Goal: Task Accomplishment & Management: Use online tool/utility

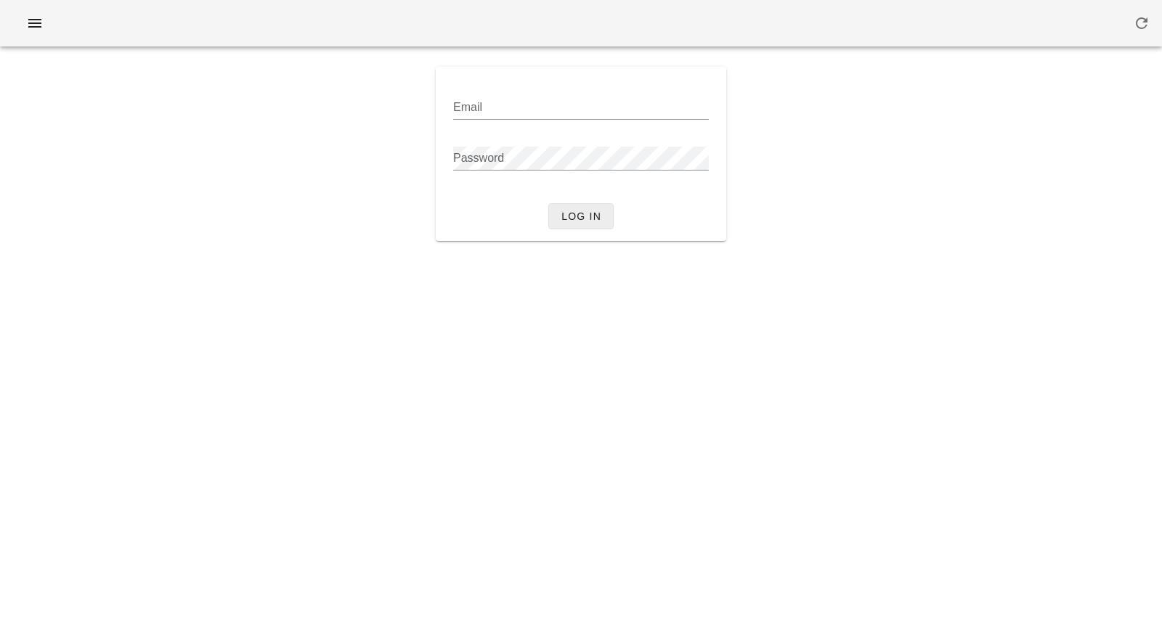
type input "[PERSON_NAME][EMAIL_ADDRESS][DOMAIN_NAME]"
click at [586, 222] on span "Log in" at bounding box center [580, 217] width 41 height 12
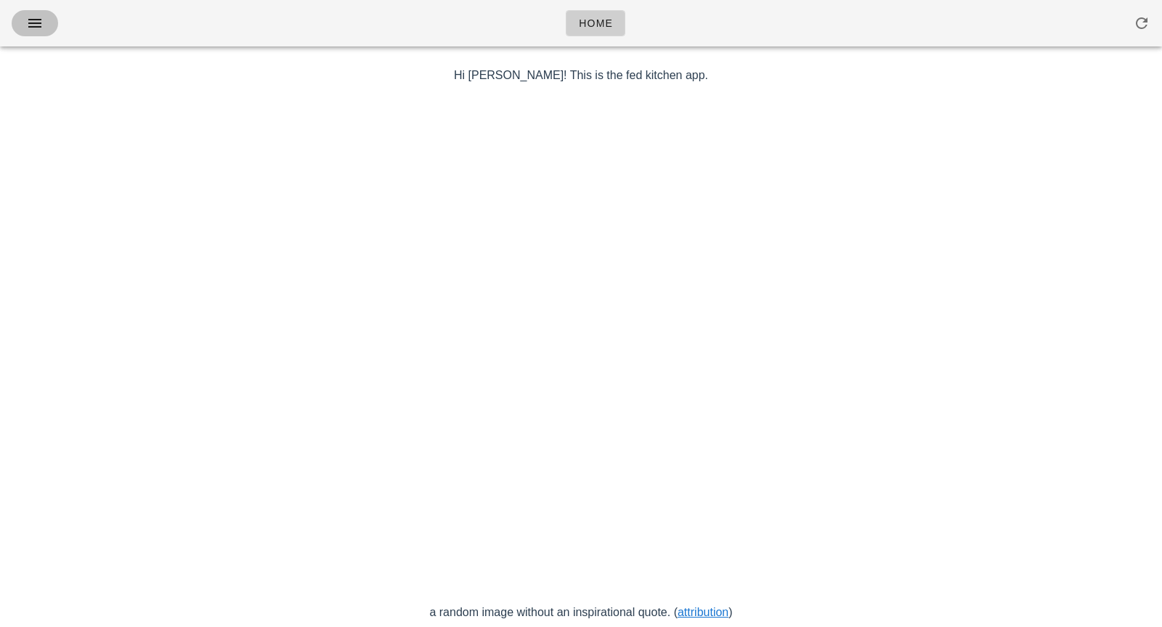
click at [36, 26] on icon "button" at bounding box center [34, 23] width 17 height 17
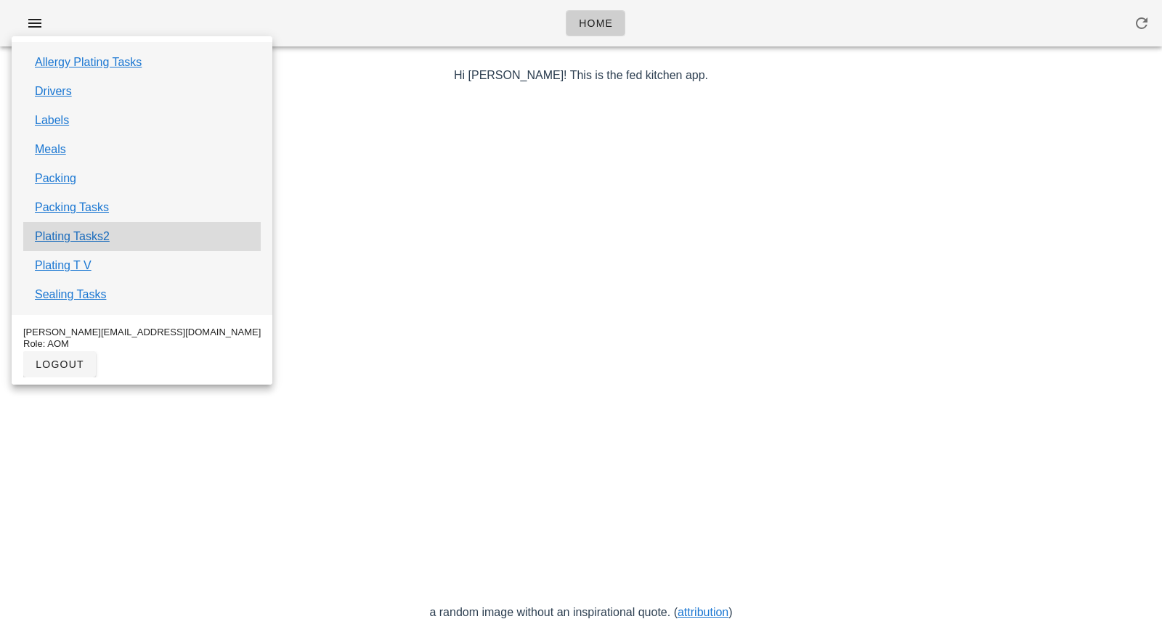
click at [110, 246] on div "Plating Tasks2" at bounding box center [141, 236] width 237 height 29
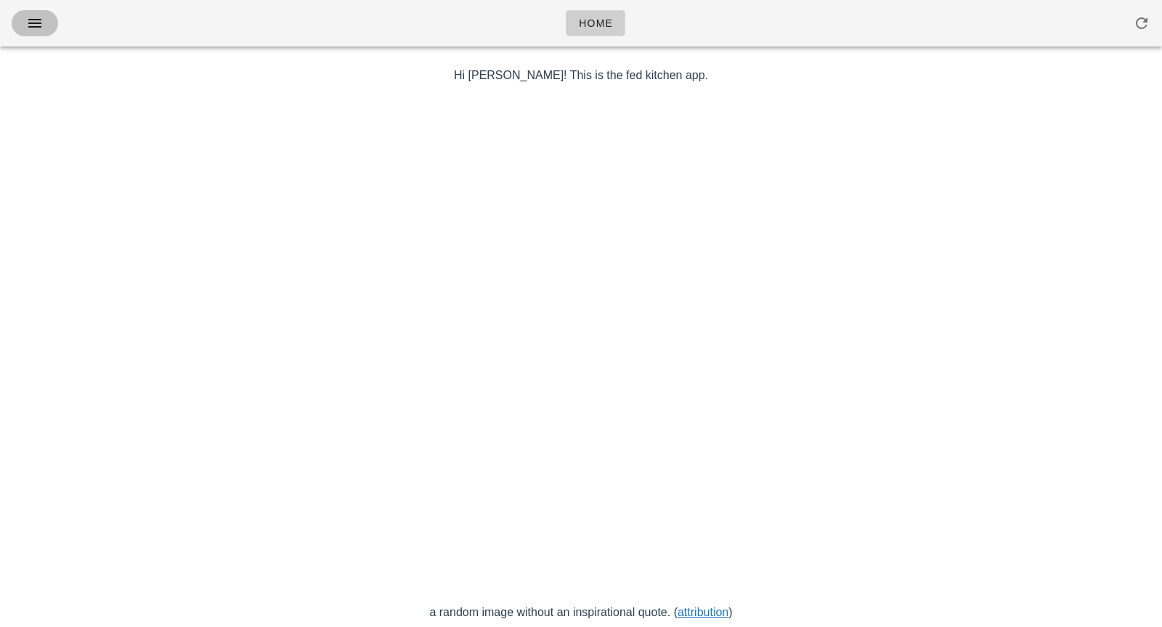
click at [31, 26] on icon "button" at bounding box center [34, 23] width 17 height 17
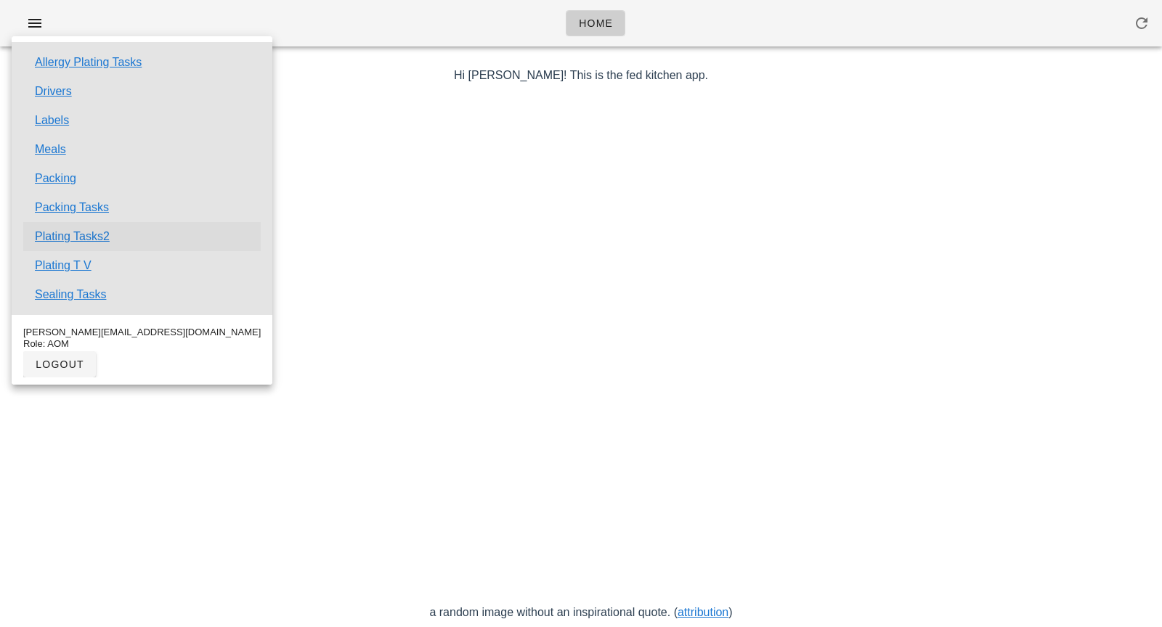
click at [89, 230] on link "Plating Tasks2" at bounding box center [72, 236] width 75 height 17
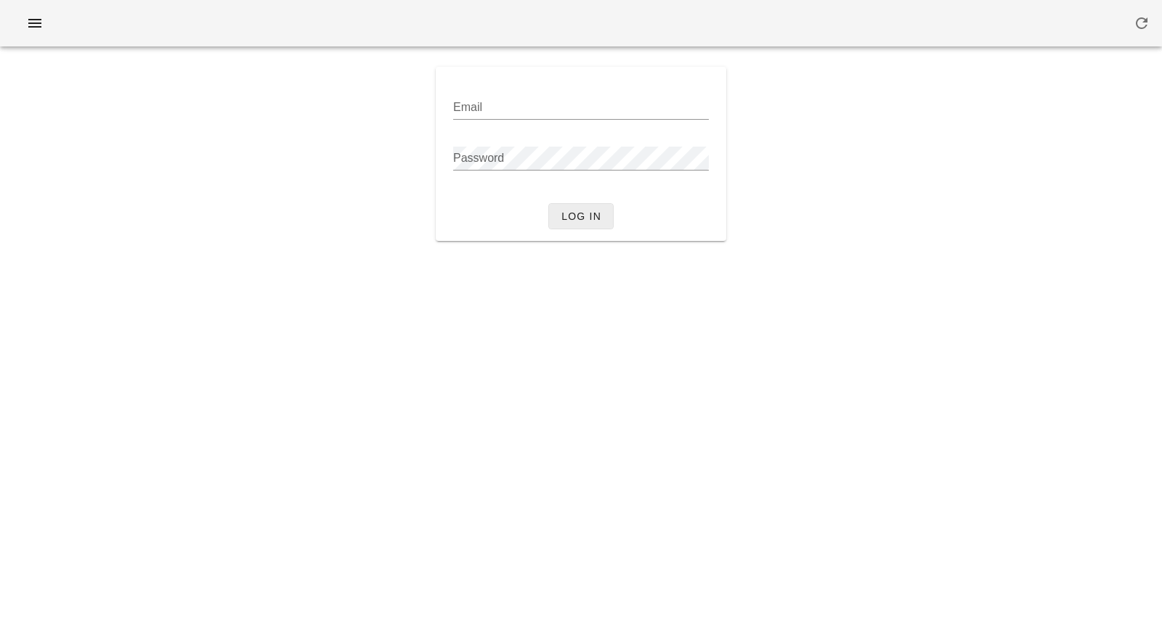
type input "dominic.j@fedfedfed.com"
click at [604, 224] on button "Log in" at bounding box center [580, 216] width 65 height 26
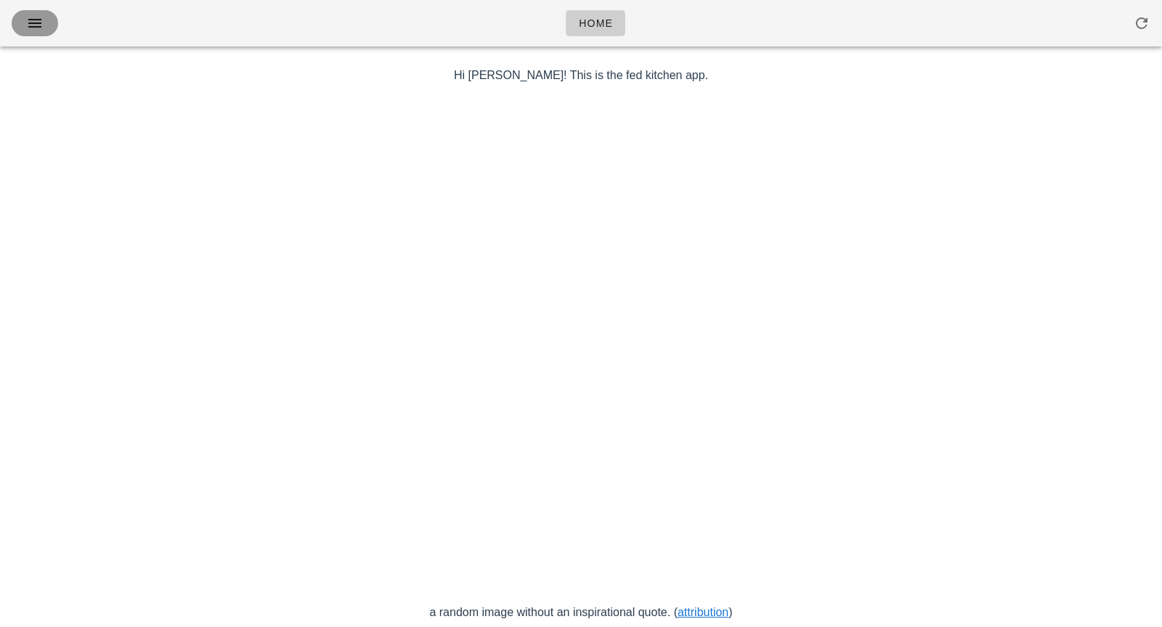
click at [39, 29] on icon "button" at bounding box center [34, 23] width 17 height 17
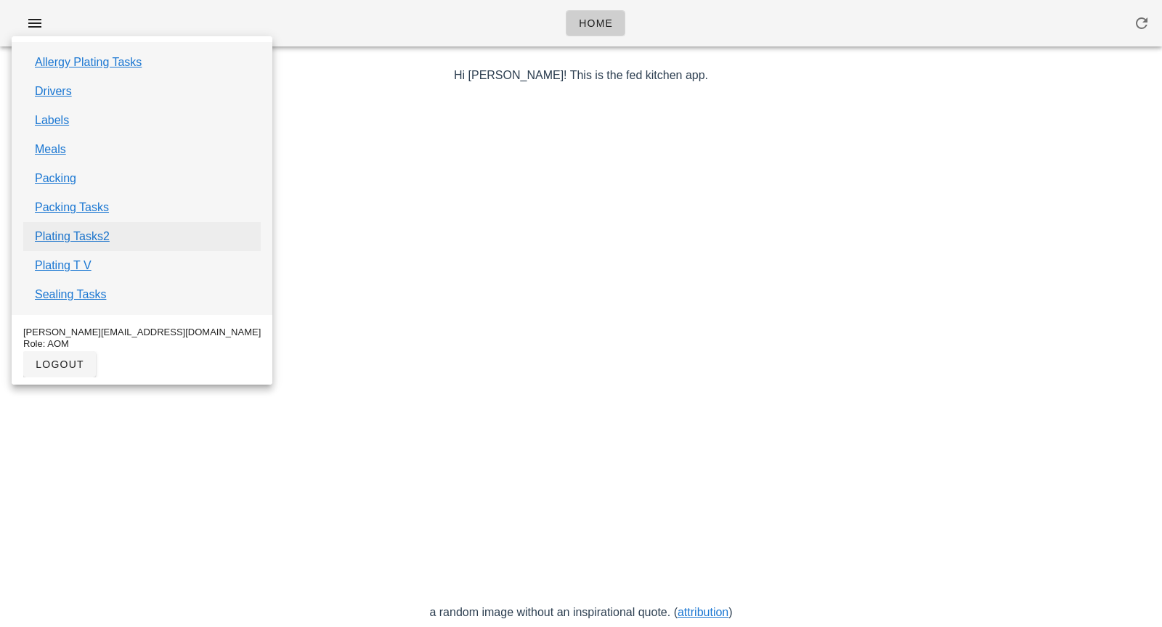
click at [85, 231] on link "Plating Tasks2" at bounding box center [72, 236] width 75 height 17
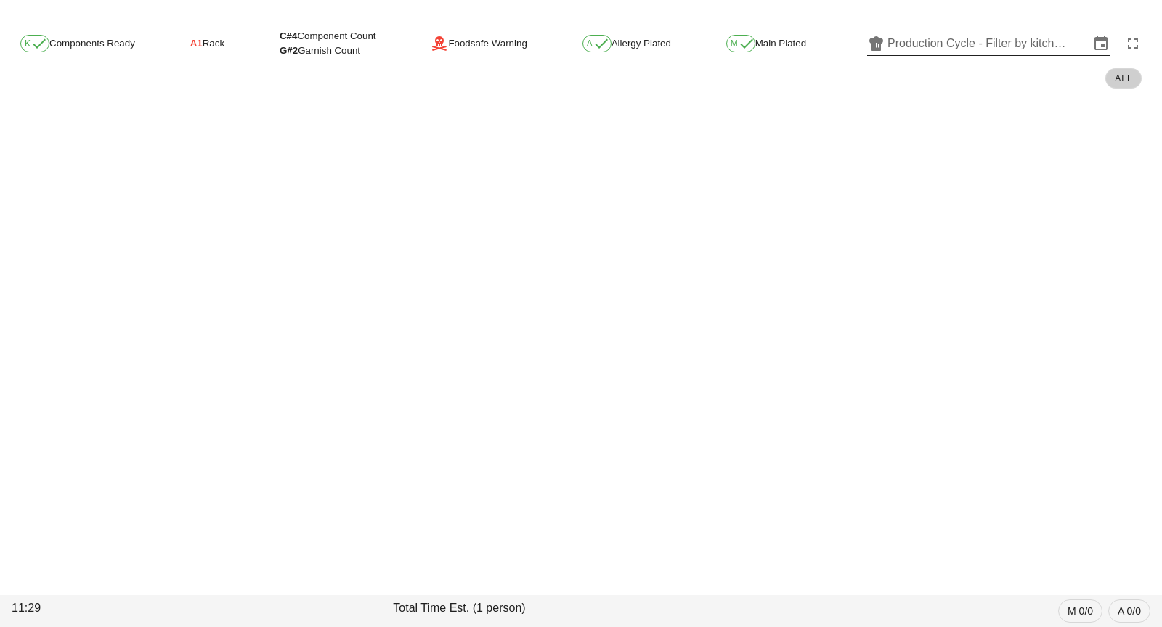
click at [878, 36] on icon at bounding box center [875, 43] width 17 height 17
click at [1038, 41] on input "text" at bounding box center [988, 43] width 202 height 23
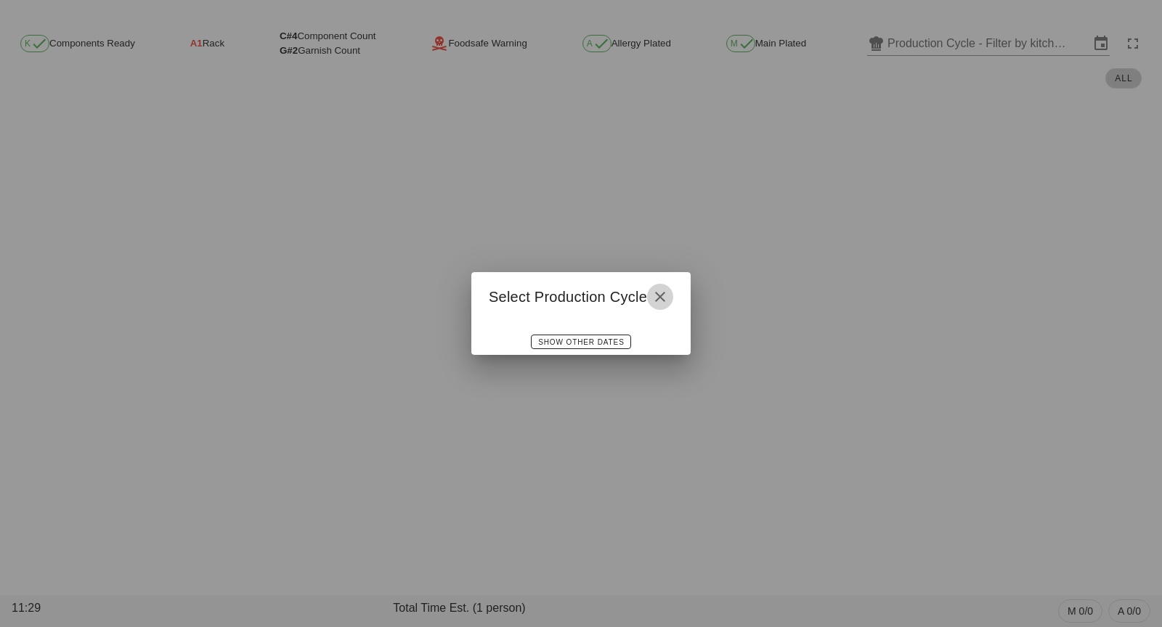
click at [668, 297] on icon "button" at bounding box center [659, 296] width 17 height 17
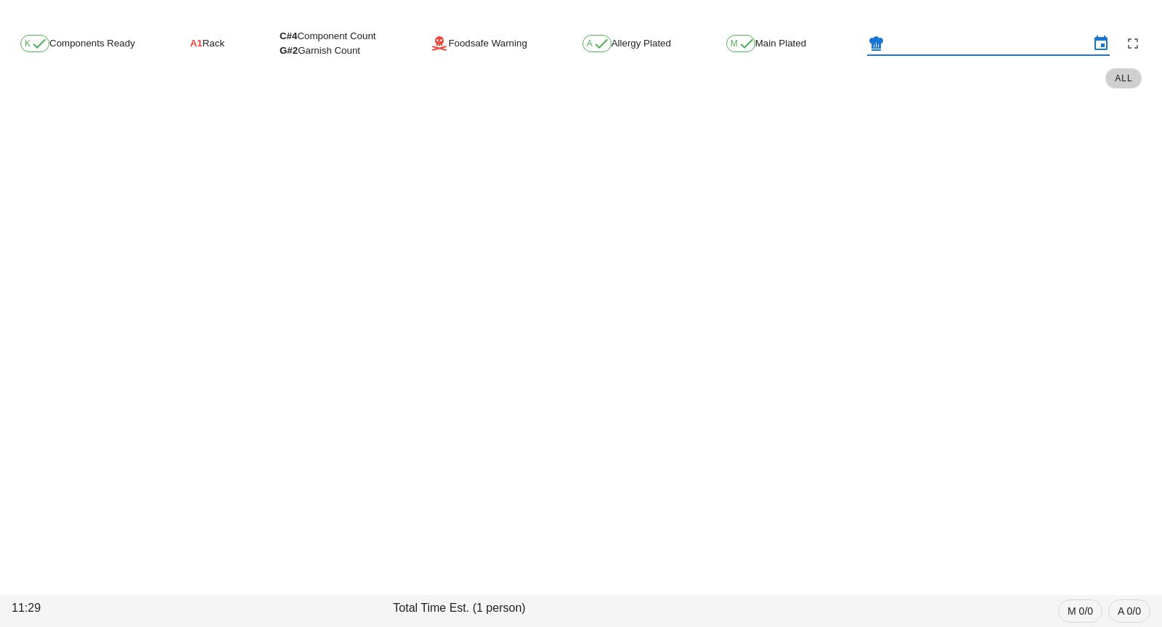
click at [979, 38] on input "text" at bounding box center [988, 43] width 202 height 23
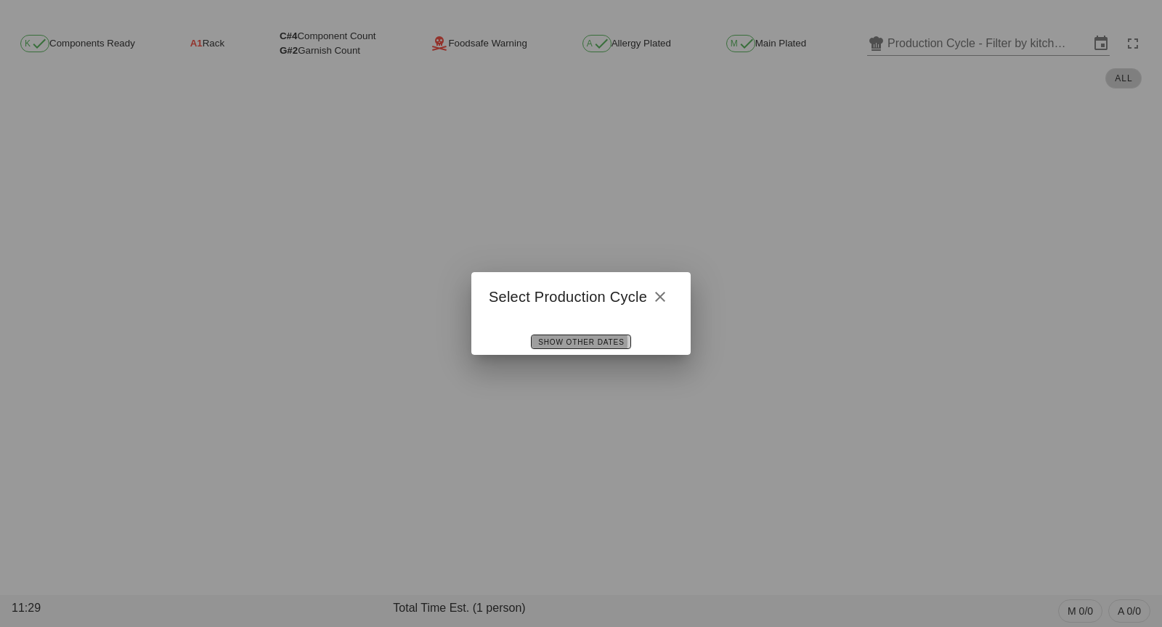
click at [583, 343] on span "Show Other Dates" at bounding box center [580, 342] width 86 height 8
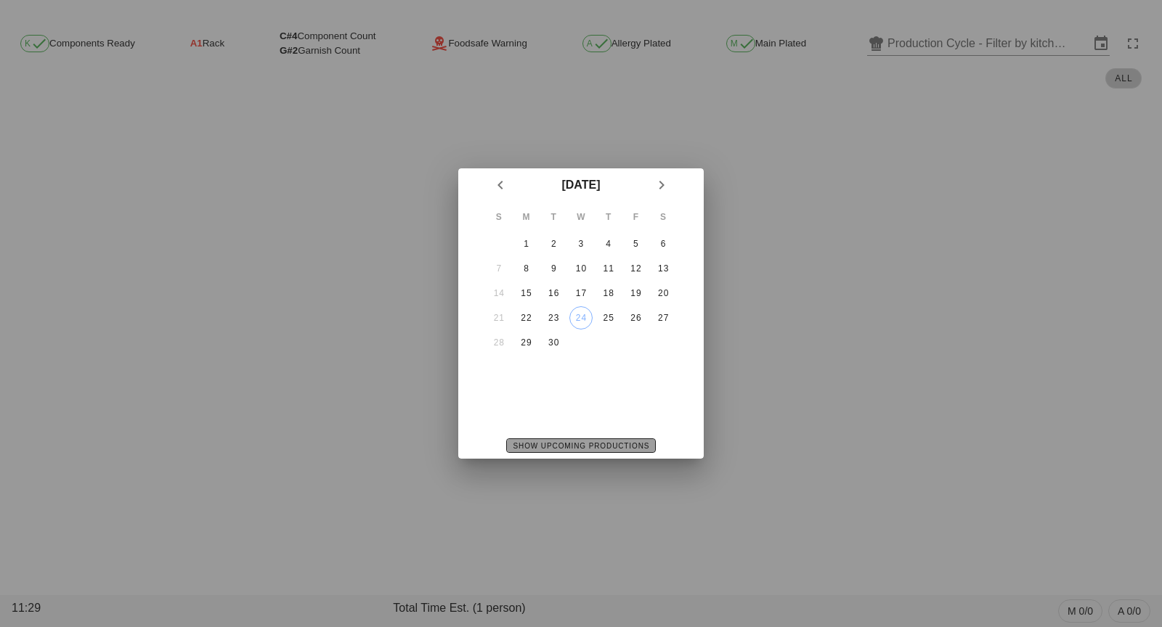
click at [584, 444] on span "Show Upcoming Productions" at bounding box center [581, 446] width 137 height 8
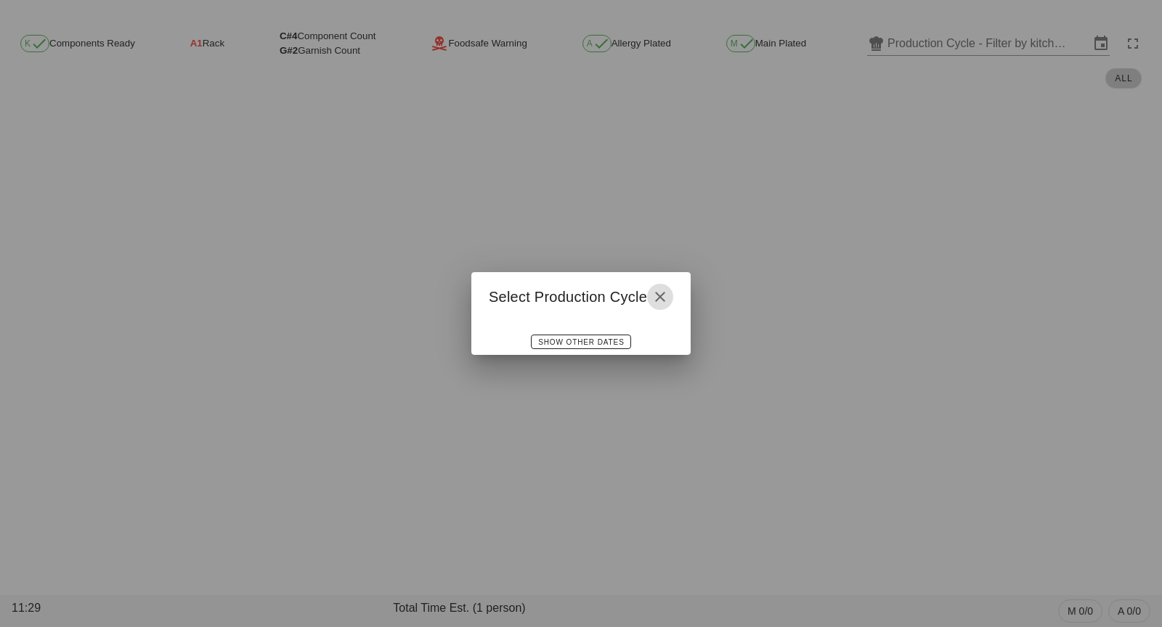
click at [661, 296] on icon "button" at bounding box center [659, 296] width 17 height 17
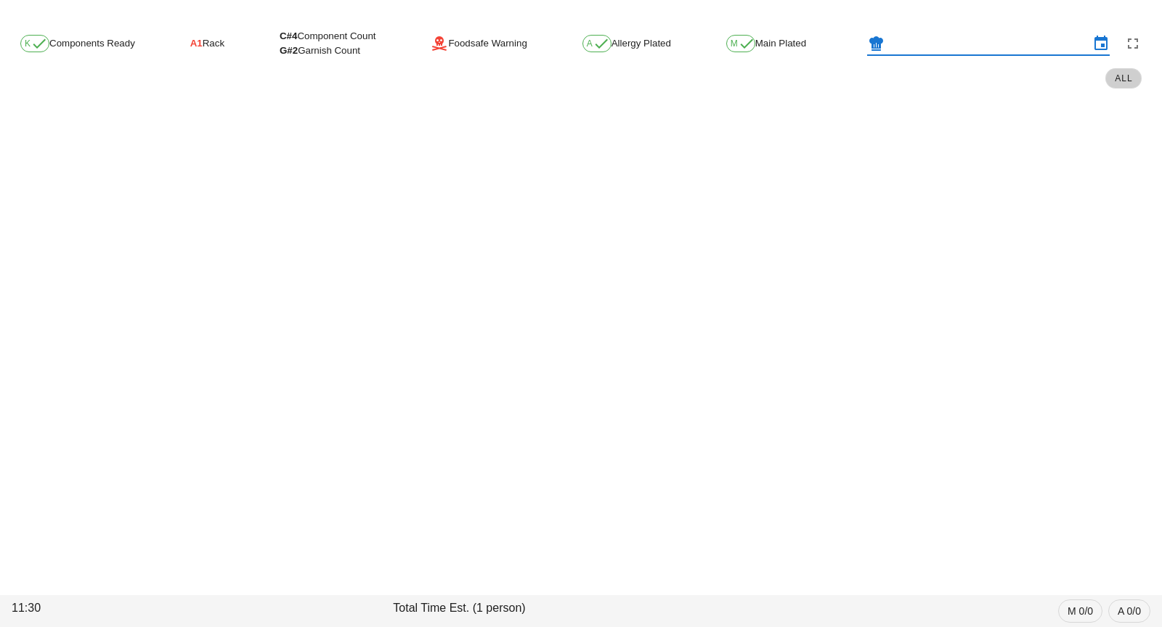
click at [945, 47] on input "text" at bounding box center [988, 43] width 202 height 23
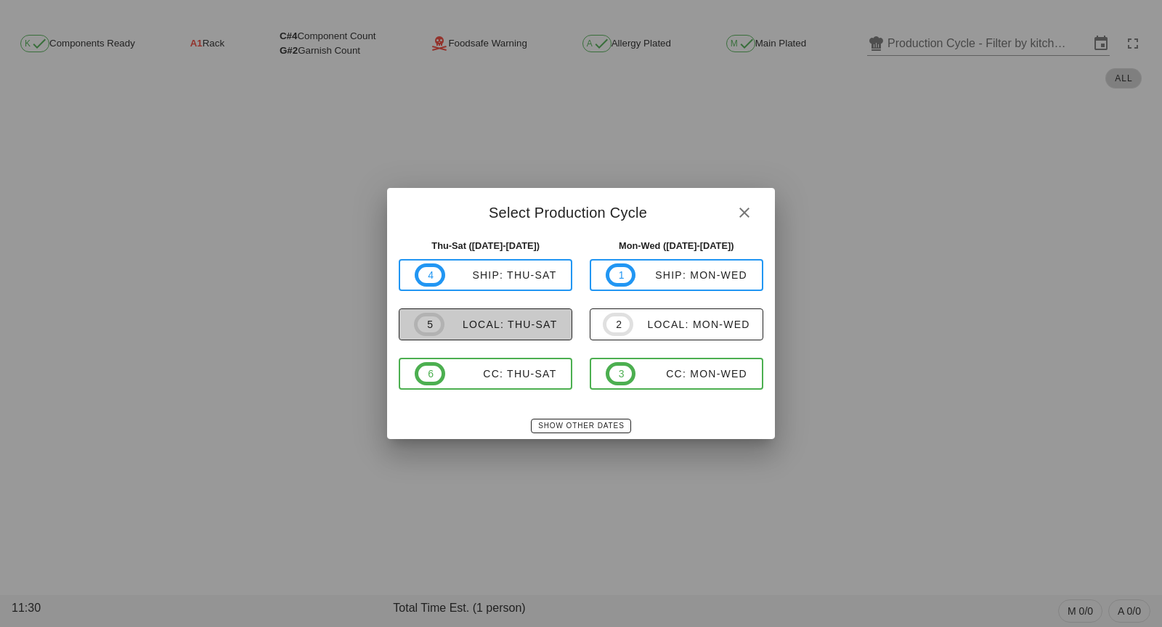
click at [519, 336] on button "5 local: Thu-Sat" at bounding box center [486, 325] width 174 height 32
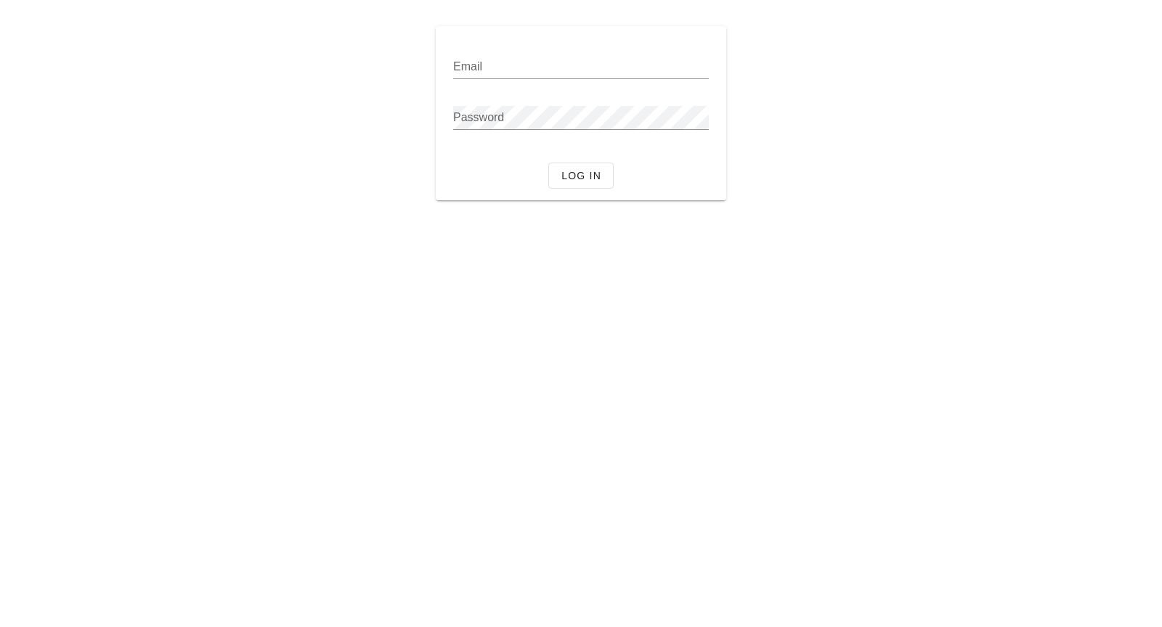
type input "[PERSON_NAME][EMAIL_ADDRESS][DOMAIN_NAME]"
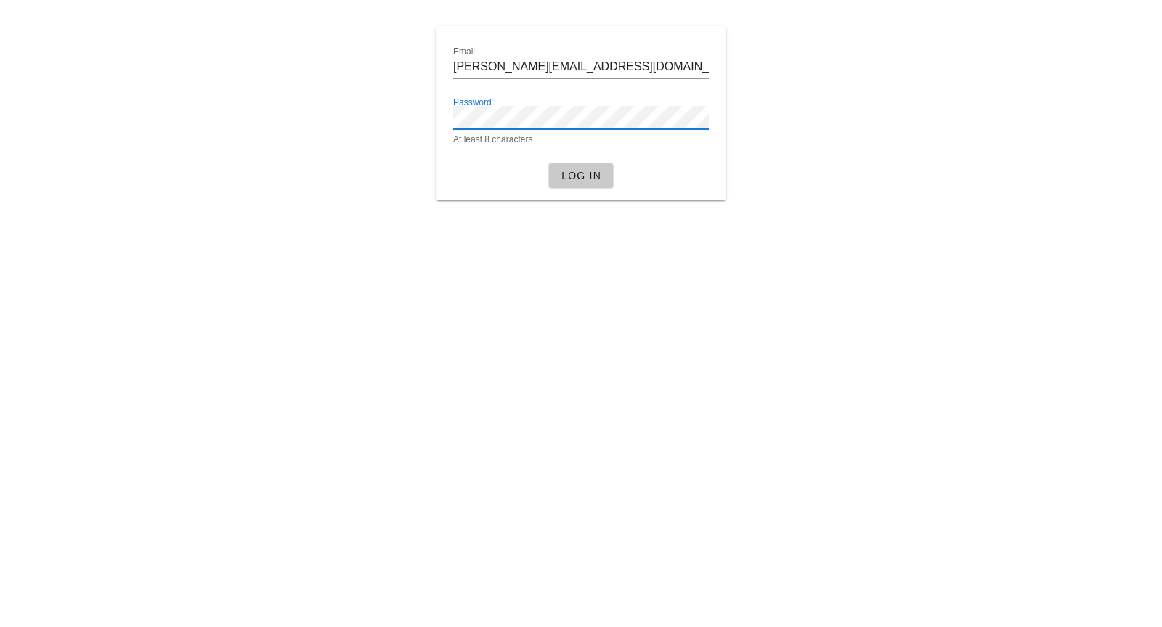
click at [573, 170] on span "Log in" at bounding box center [580, 176] width 41 height 12
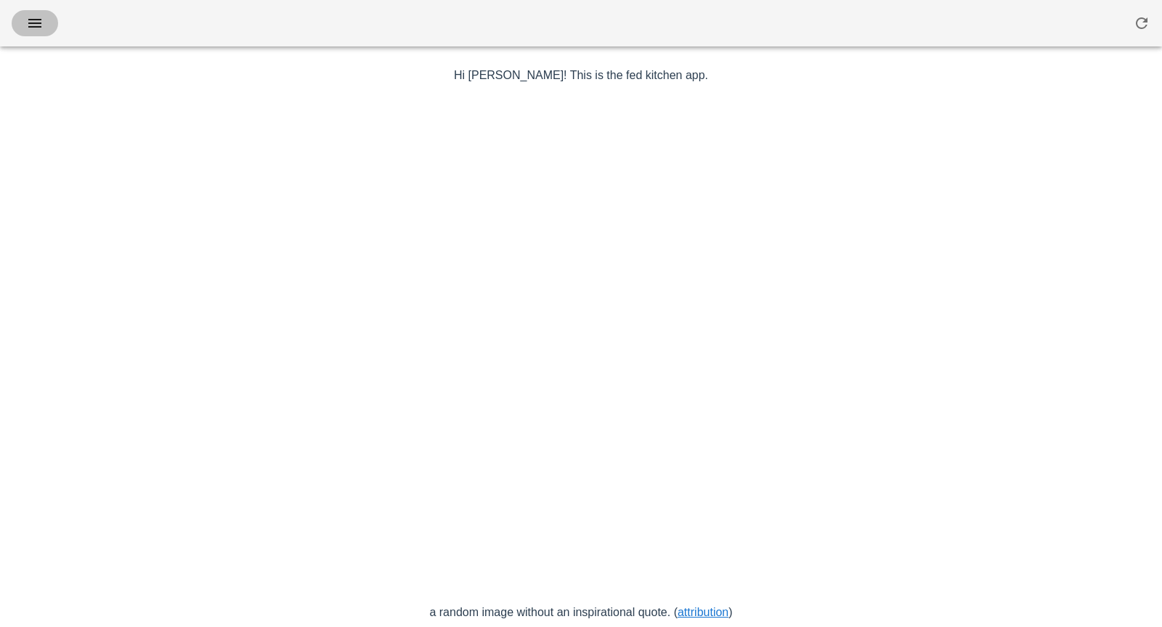
click at [38, 24] on icon "button" at bounding box center [34, 23] width 17 height 17
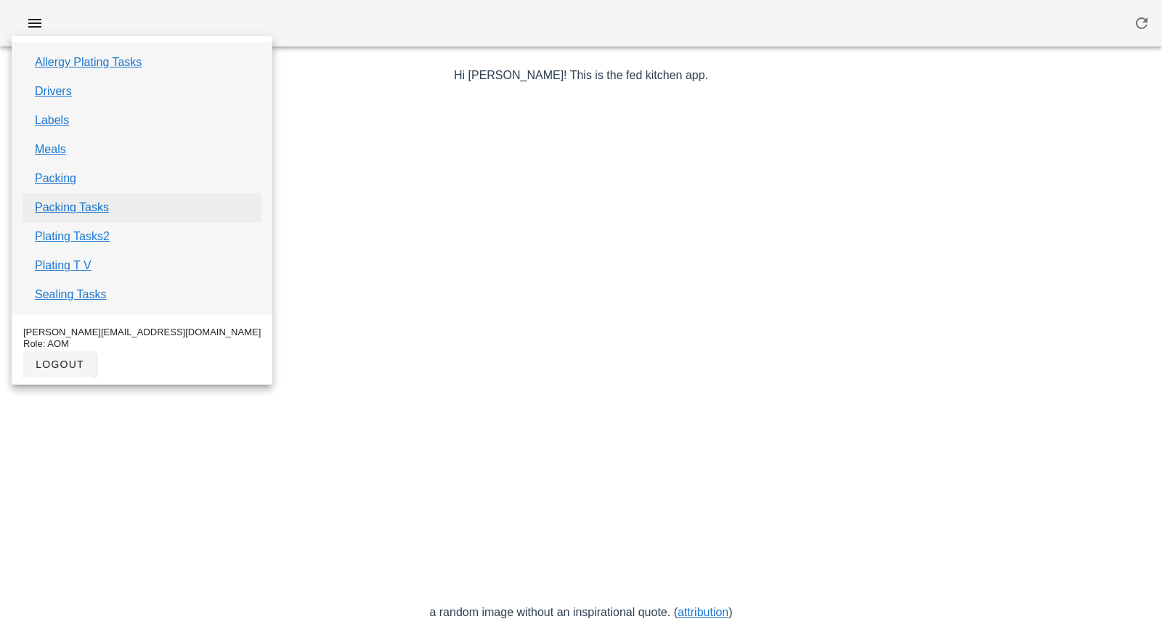
click at [83, 211] on link "Packing Tasks" at bounding box center [72, 207] width 74 height 17
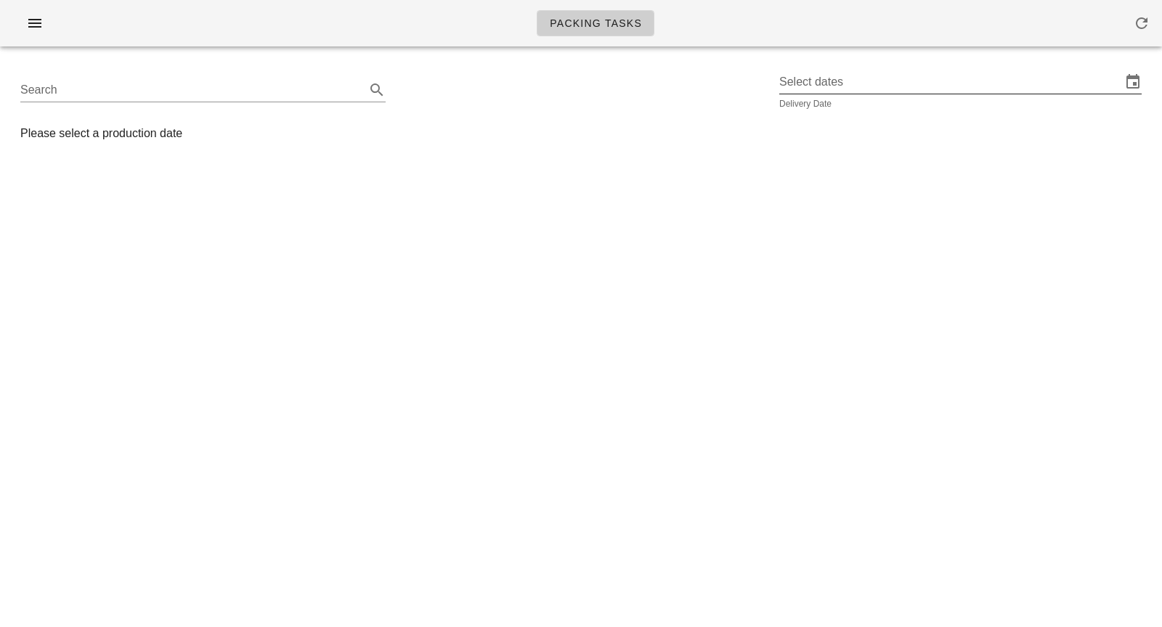
click at [839, 99] on div "Delivery Date" at bounding box center [960, 103] width 362 height 9
click at [849, 91] on input "Select dates" at bounding box center [950, 81] width 342 height 23
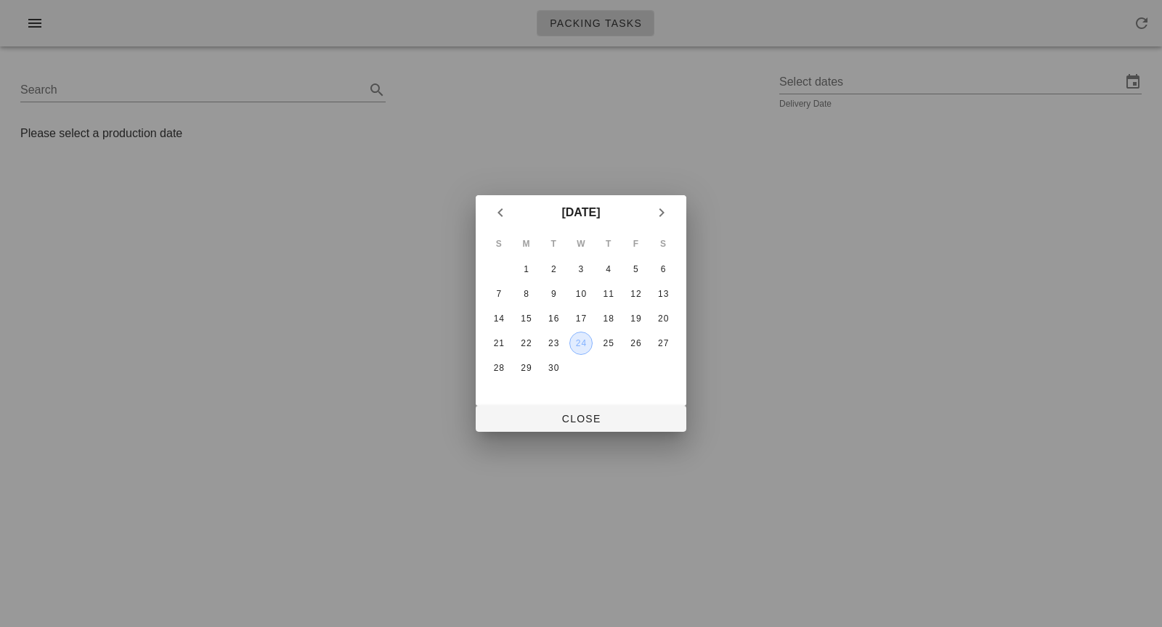
click at [585, 339] on div "24" at bounding box center [581, 343] width 22 height 10
click at [585, 415] on span "Close" at bounding box center [580, 419] width 187 height 12
type input "Wednesday September 24"
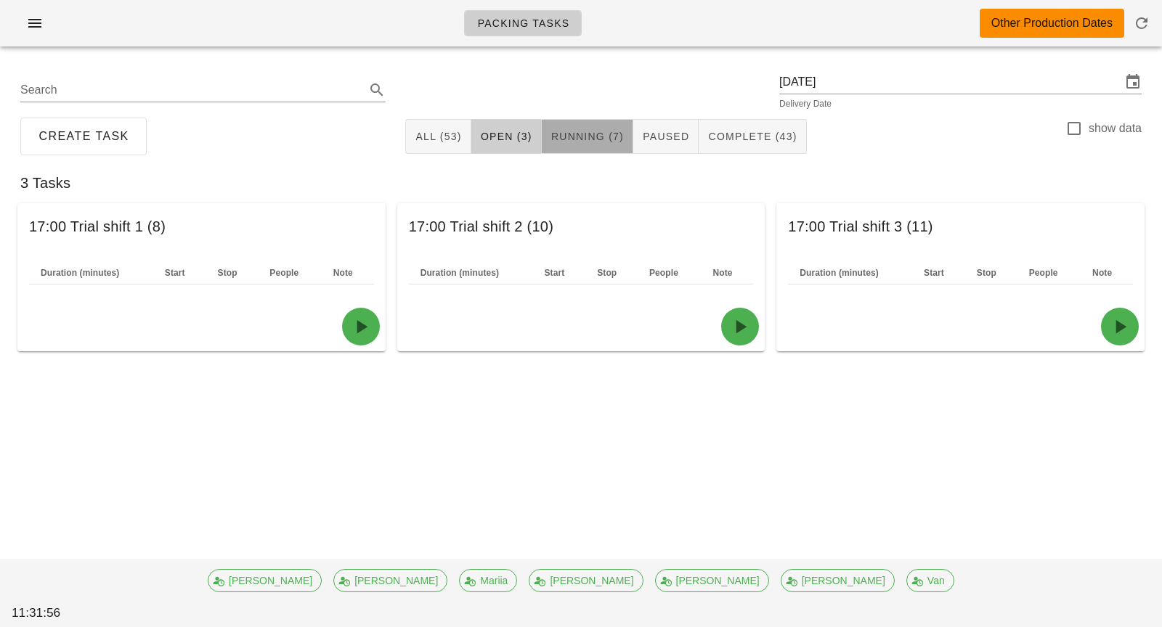
click at [595, 142] on span "Running (7)" at bounding box center [586, 137] width 73 height 12
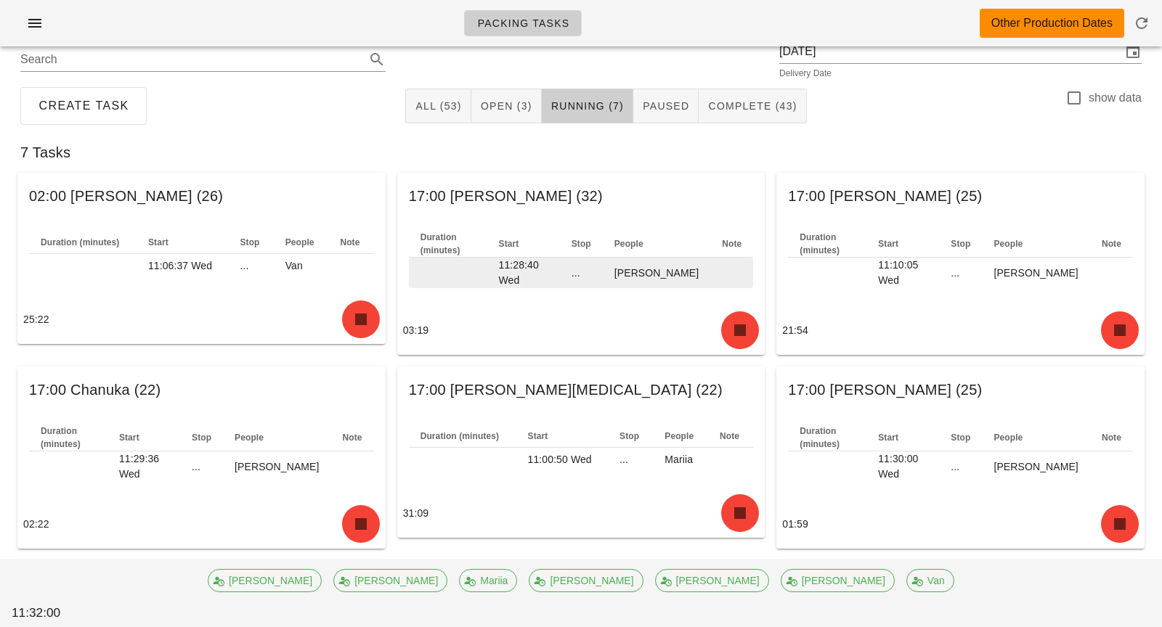
scroll to position [28, 0]
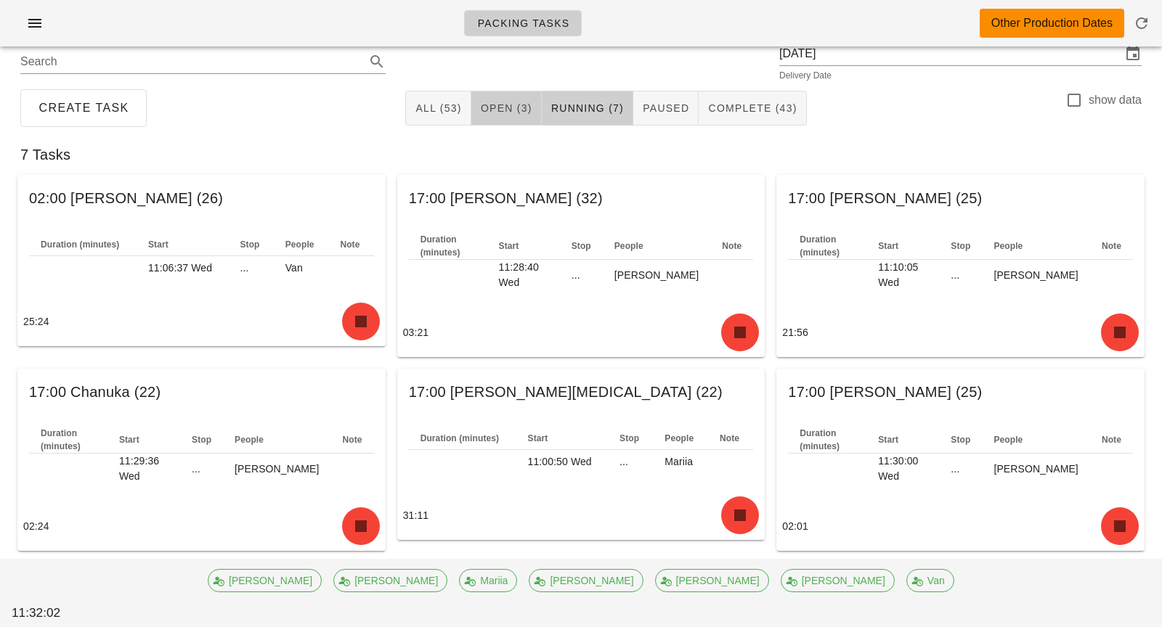
click at [514, 120] on button "Open (3)" at bounding box center [506, 108] width 70 height 35
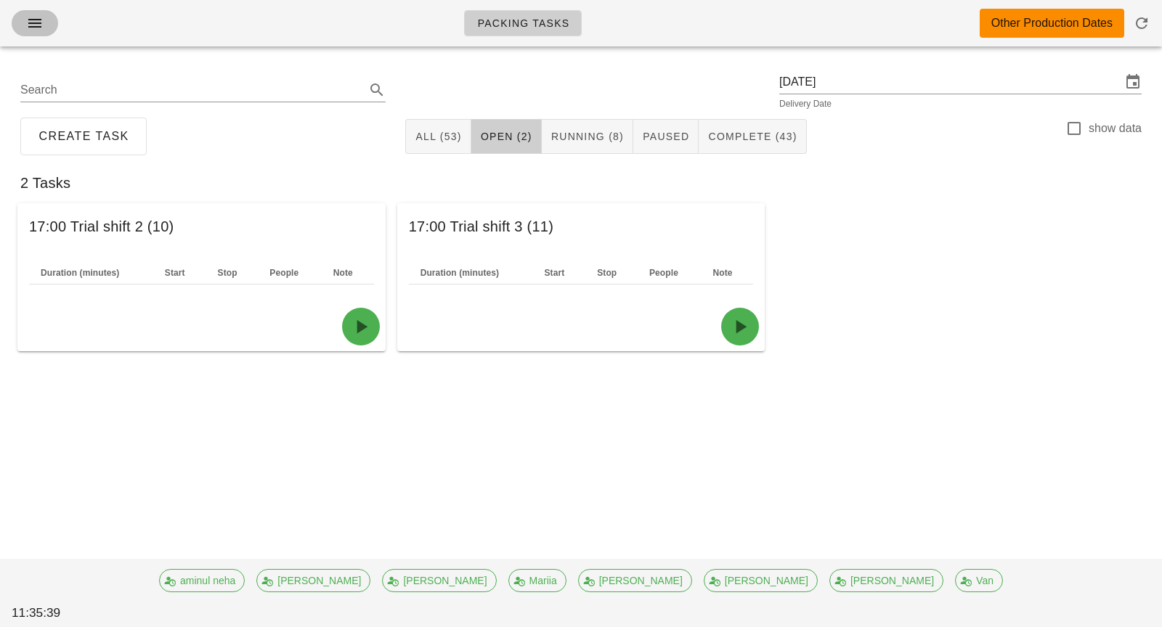
click at [32, 15] on icon "button" at bounding box center [34, 23] width 17 height 17
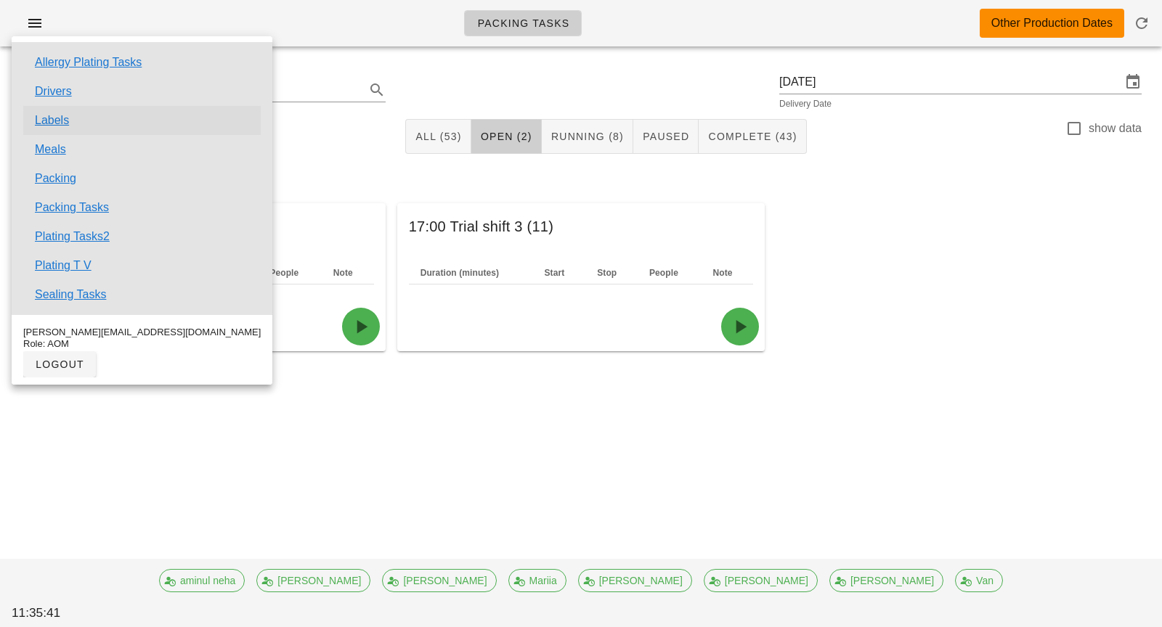
click at [64, 124] on link "Labels" at bounding box center [52, 120] width 34 height 17
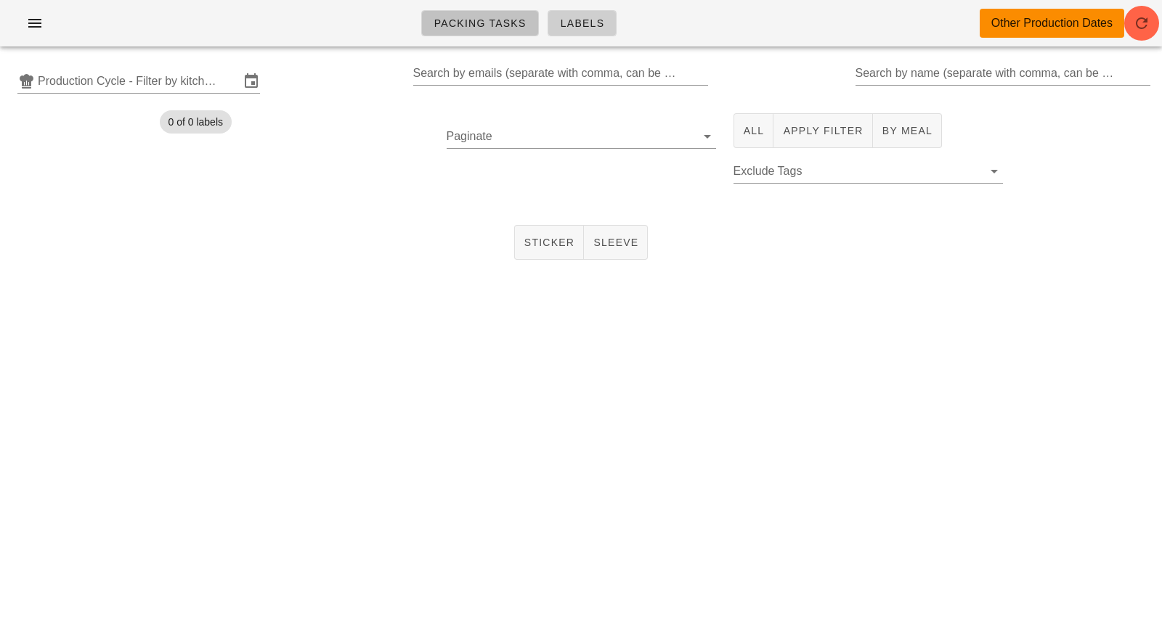
click at [453, 30] on link "Packing Tasks" at bounding box center [480, 23] width 118 height 26
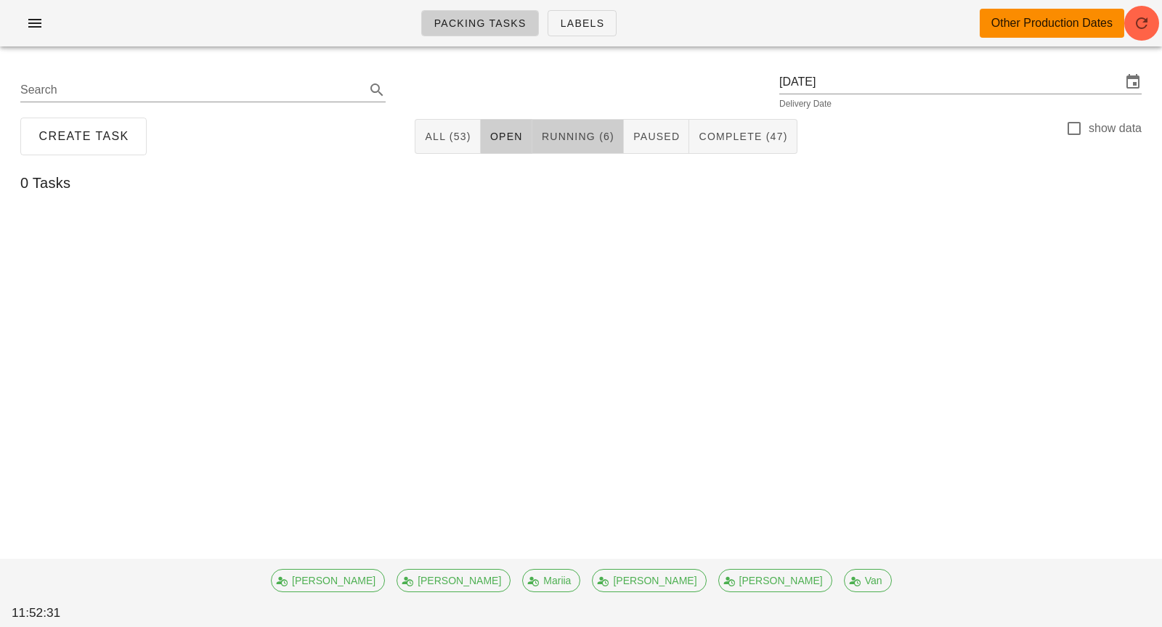
click at [599, 124] on button "Running (6)" at bounding box center [577, 136] width 91 height 35
